Goal: Find specific page/section: Find specific page/section

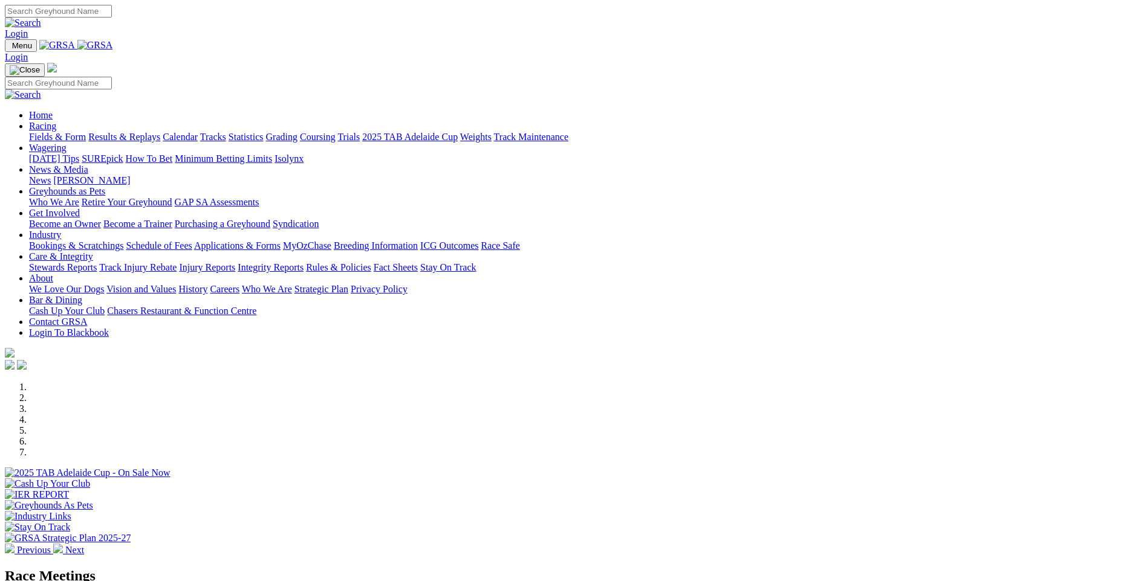
click at [198, 132] on link "Calendar" at bounding box center [180, 137] width 35 height 10
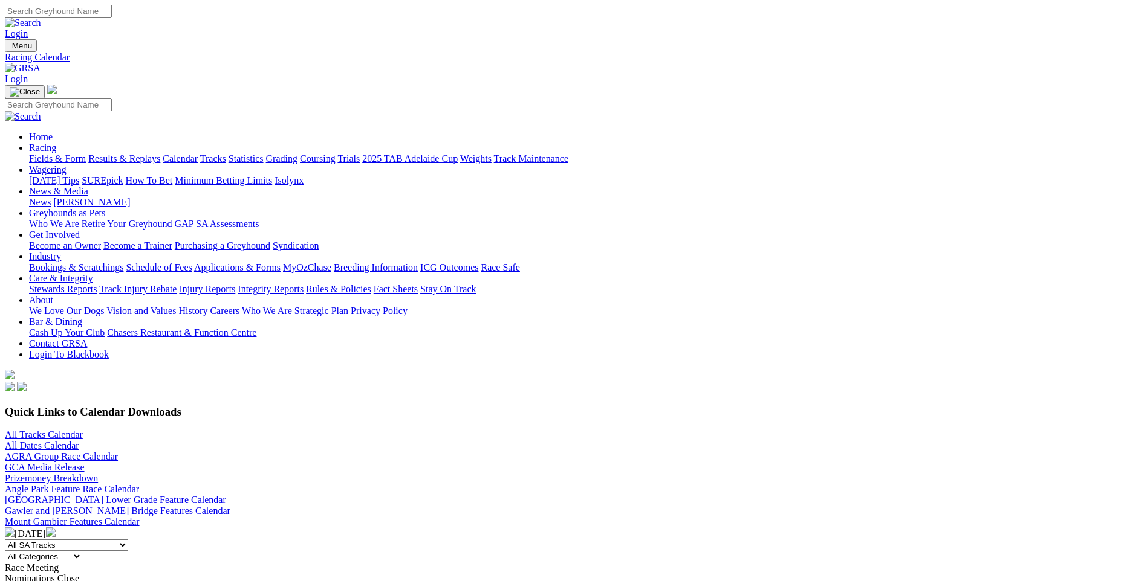
click at [335, 154] on link "Coursing" at bounding box center [318, 159] width 36 height 10
